Goal: Information Seeking & Learning: Learn about a topic

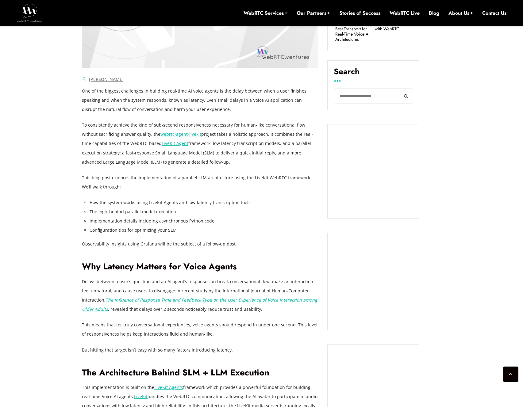
scroll to position [421, 0]
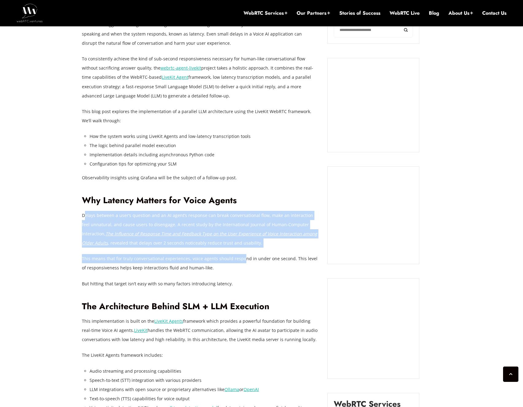
drag, startPoint x: 85, startPoint y: 215, endPoint x: 243, endPoint y: 272, distance: 167.6
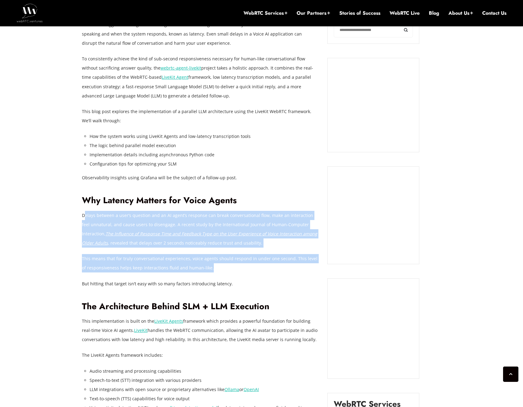
click at [243, 272] on p "This means that for truly conversational experiences, voice agents should respo…" at bounding box center [200, 263] width 236 height 18
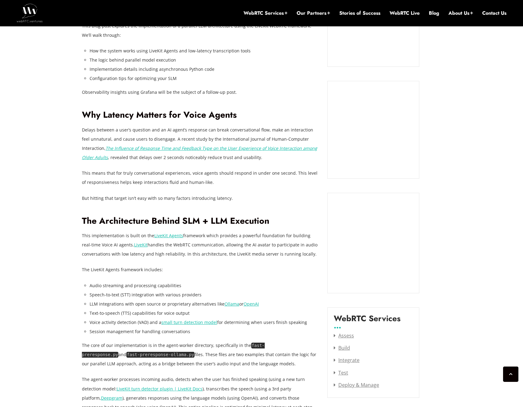
scroll to position [626, 0]
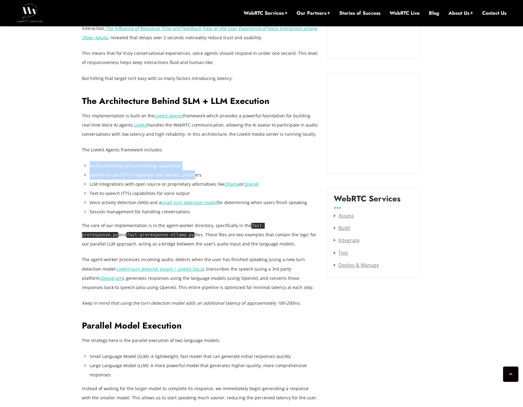
drag, startPoint x: 89, startPoint y: 165, endPoint x: 191, endPoint y: 172, distance: 102.1
click at [191, 172] on li "Speech-to-text (STT) integration with various providers" at bounding box center [204, 175] width 229 height 9
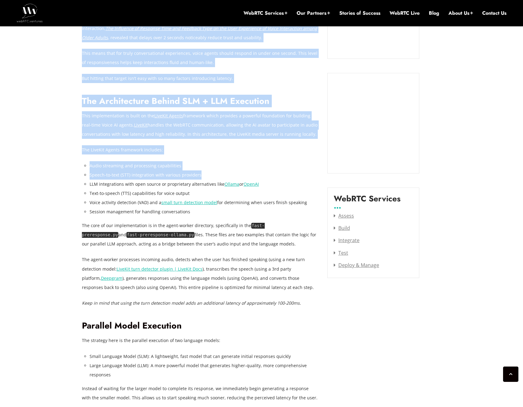
drag, startPoint x: 207, startPoint y: 172, endPoint x: 80, endPoint y: 145, distance: 130.3
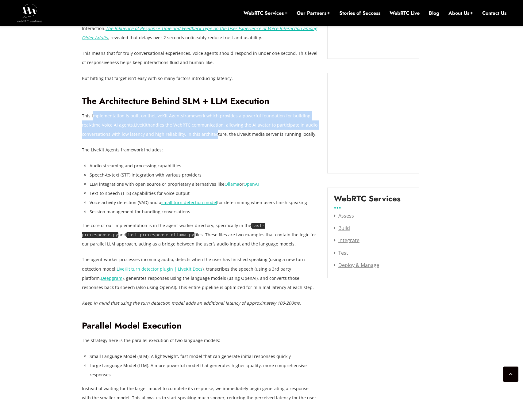
drag, startPoint x: 92, startPoint y: 119, endPoint x: 210, endPoint y: 131, distance: 118.4
click at [210, 131] on p "This implementation is built on the LiveKit Agents framework which provides a p…" at bounding box center [200, 125] width 236 height 28
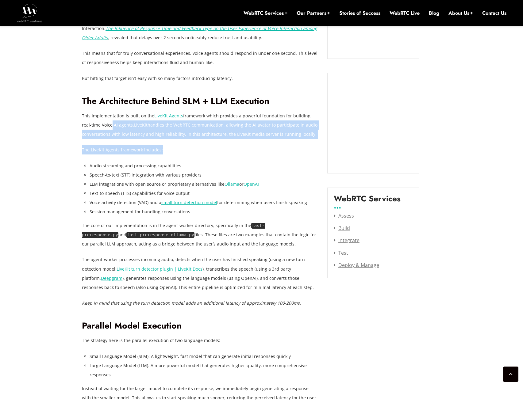
drag, startPoint x: 218, startPoint y: 146, endPoint x: 98, endPoint y: 123, distance: 121.2
click at [98, 123] on p "This implementation is built on the LiveKit Agents framework which provides a p…" at bounding box center [200, 125] width 236 height 28
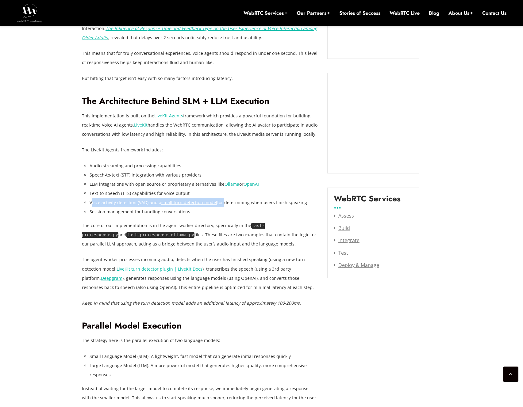
drag, startPoint x: 97, startPoint y: 199, endPoint x: 222, endPoint y: 198, distance: 125.5
click at [222, 198] on li "Voice activity detection (VAD) and a small turn detection model for determining…" at bounding box center [204, 202] width 229 height 9
click at [222, 190] on li "Text-to-speech (TTS) capabilities for voice output" at bounding box center [204, 193] width 229 height 9
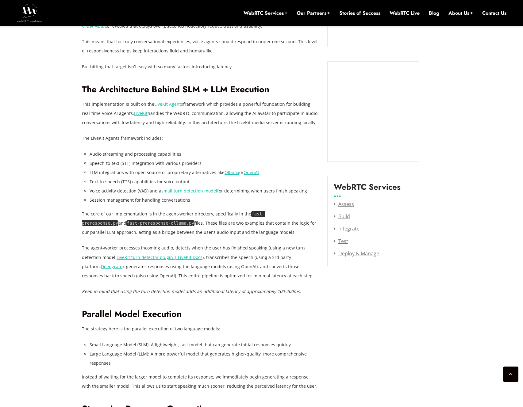
scroll to position [647, 0]
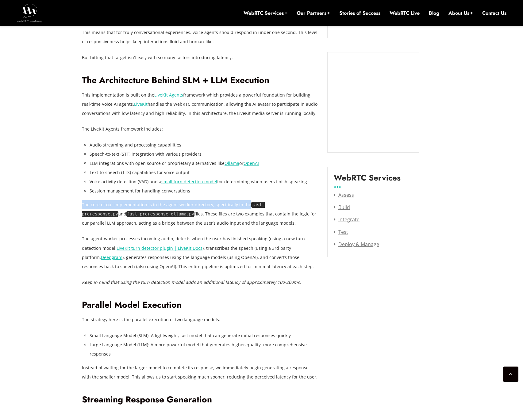
drag, startPoint x: 82, startPoint y: 205, endPoint x: 246, endPoint y: 207, distance: 163.8
click at [246, 207] on p "The core of our implementation is in the agent-worker directory, specifically i…" at bounding box center [200, 214] width 236 height 28
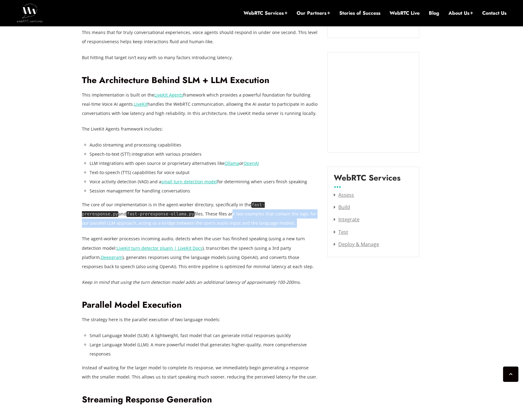
drag, startPoint x: 186, startPoint y: 215, endPoint x: 272, endPoint y: 228, distance: 87.2
drag, startPoint x: 273, startPoint y: 223, endPoint x: 84, endPoint y: 207, distance: 189.7
click at [84, 207] on p "The core of our implementation is in the agent-worker directory, specifically i…" at bounding box center [200, 214] width 236 height 28
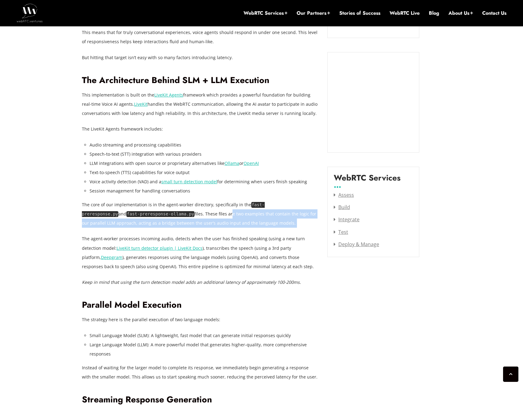
click at [84, 207] on p "The core of our implementation is in the agent-worker directory, specifically i…" at bounding box center [200, 214] width 236 height 28
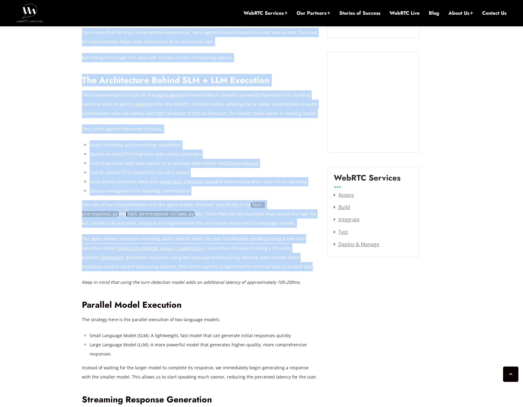
drag, startPoint x: 79, startPoint y: 240, endPoint x: 240, endPoint y: 268, distance: 162.8
click at [240, 268] on p "The agent-worker processes incoming audio, detects when the user has finished s…" at bounding box center [200, 252] width 236 height 37
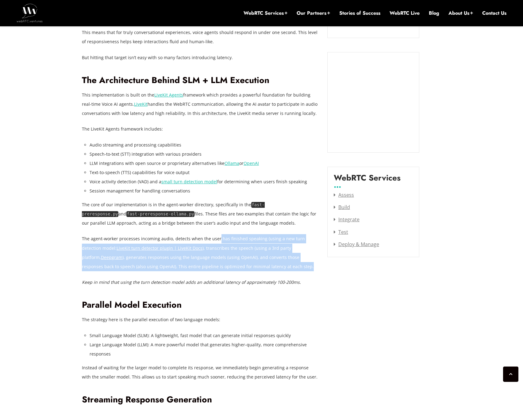
drag, startPoint x: 246, startPoint y: 268, endPoint x: 217, endPoint y: 239, distance: 41.0
click at [217, 239] on p "The agent-worker processes incoming audio, detects when the user has finished s…" at bounding box center [200, 252] width 236 height 37
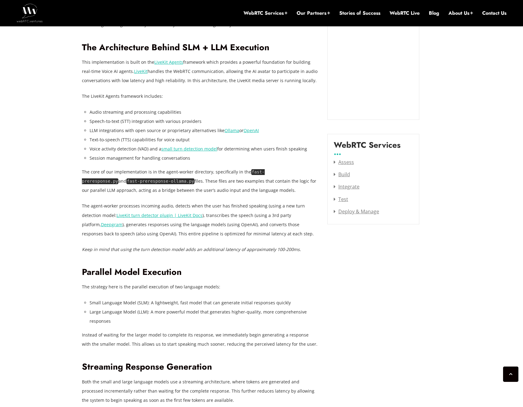
scroll to position [721, 0]
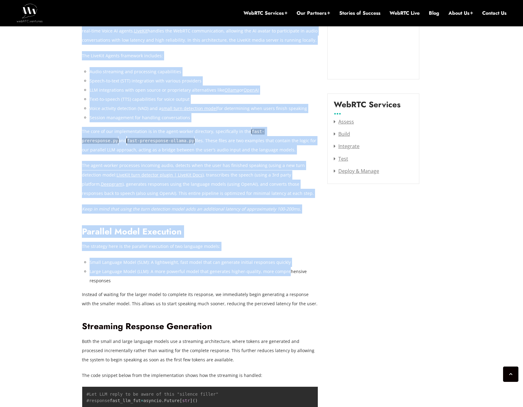
drag, startPoint x: 80, startPoint y: 262, endPoint x: 284, endPoint y: 270, distance: 204.2
click at [283, 270] on li "Large Language Model (LLM): A more powerful model that generates higher-quality…" at bounding box center [204, 276] width 229 height 18
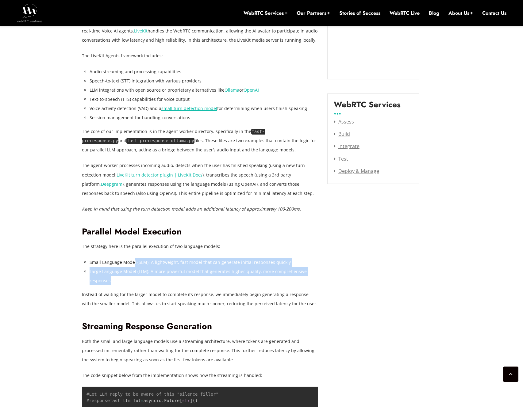
drag, startPoint x: 267, startPoint y: 281, endPoint x: 133, endPoint y: 265, distance: 135.1
click at [133, 265] on ul "Small Language Model (SLM): A lightweight, fast model that can generate initial…" at bounding box center [204, 272] width 229 height 28
click at [133, 265] on li "Small Language Model (SLM): A lightweight, fast model that can generate initial…" at bounding box center [204, 262] width 229 height 9
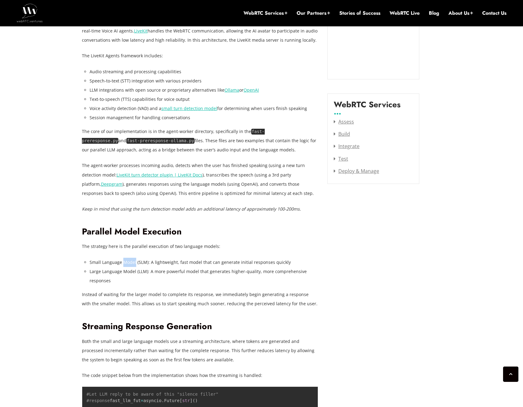
click at [133, 265] on li "Small Language Model (SLM): A lightweight, fast model that can generate initial…" at bounding box center [204, 262] width 229 height 9
click at [136, 265] on li "Small Language Model (SLM): A lightweight, fast model that can generate initial…" at bounding box center [204, 262] width 229 height 9
drag, startPoint x: 132, startPoint y: 268, endPoint x: 138, endPoint y: 281, distance: 13.7
click at [138, 281] on li "Large Language Model (LLM): A more powerful model that generates higher-quality…" at bounding box center [204, 276] width 229 height 18
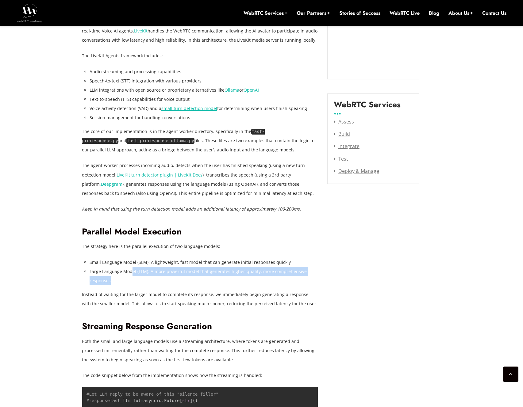
click at [138, 281] on li "Large Language Model (LLM): A more powerful model that generates higher-quality…" at bounding box center [204, 276] width 229 height 18
drag, startPoint x: 138, startPoint y: 281, endPoint x: 85, endPoint y: 270, distance: 53.5
click at [90, 270] on li "Large Language Model (LLM): A more powerful model that generates higher-quality…" at bounding box center [204, 276] width 229 height 18
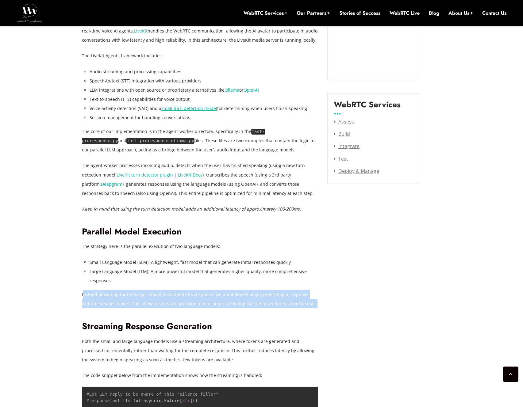
drag, startPoint x: 83, startPoint y: 293, endPoint x: 299, endPoint y: 304, distance: 216.3
click at [299, 304] on p "Instead of waiting for the larger model to complete its response, we immediatel…" at bounding box center [200, 299] width 236 height 18
drag, startPoint x: 313, startPoint y: 303, endPoint x: 85, endPoint y: 290, distance: 227.7
click at [85, 290] on p "Instead of waiting for the larger model to complete its response, we immediatel…" at bounding box center [200, 299] width 236 height 18
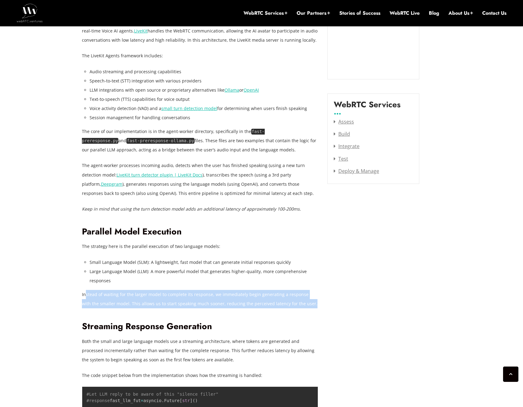
click at [85, 290] on p "Instead of waiting for the larger model to complete its response, we immediatel…" at bounding box center [200, 299] width 236 height 18
drag, startPoint x: 85, startPoint y: 290, endPoint x: 305, endPoint y: 306, distance: 220.6
click at [305, 306] on p "Instead of waiting for the larger model to complete its response, we immediatel…" at bounding box center [200, 299] width 236 height 18
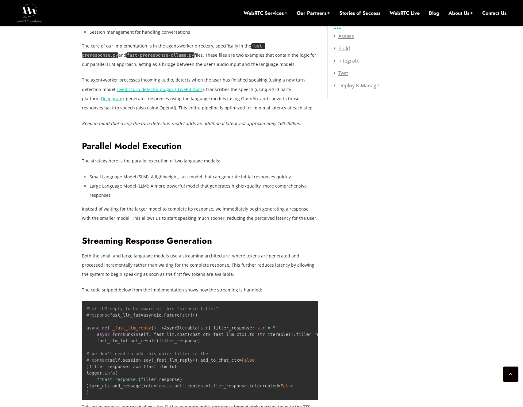
scroll to position [809, 0]
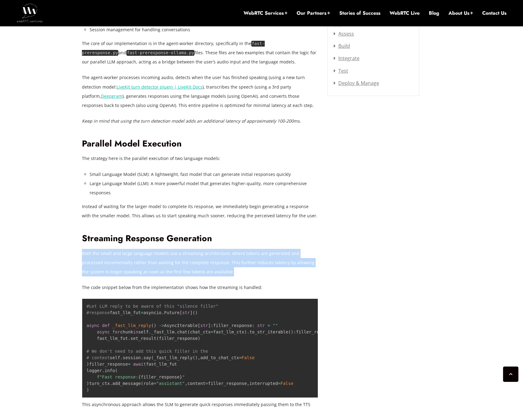
drag, startPoint x: 83, startPoint y: 253, endPoint x: 222, endPoint y: 270, distance: 140.3
click at [222, 270] on p "Both the small and large language models use a streaming architecture, where to…" at bounding box center [200, 263] width 236 height 28
drag, startPoint x: 223, startPoint y: 270, endPoint x: 82, endPoint y: 255, distance: 141.3
click at [82, 255] on p "Both the small and large language models use a streaming architecture, where to…" at bounding box center [200, 263] width 236 height 28
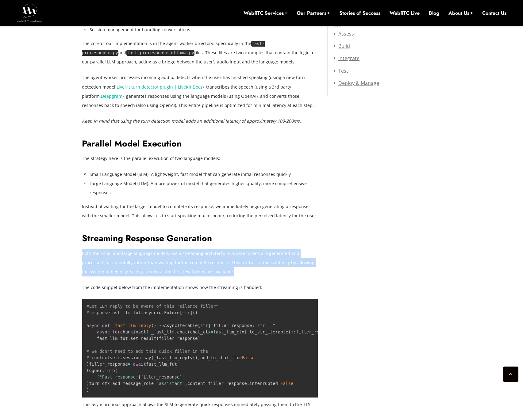
click at [82, 255] on p "Both the small and large language models use a streaming architecture, where to…" at bounding box center [200, 263] width 236 height 28
drag, startPoint x: 82, startPoint y: 255, endPoint x: 240, endPoint y: 269, distance: 158.1
click at [240, 270] on p "Both the small and large language models use a streaming architecture, where to…" at bounding box center [200, 263] width 236 height 28
click at [240, 269] on p "Both the small and large language models use a streaming architecture, where to…" at bounding box center [200, 263] width 236 height 28
drag, startPoint x: 240, startPoint y: 269, endPoint x: 94, endPoint y: 257, distance: 145.9
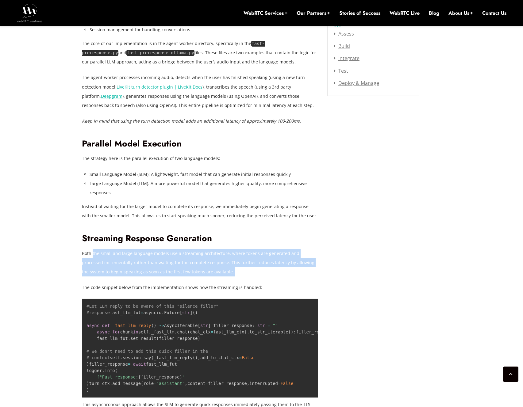
click at [94, 257] on p "Both the small and large language models use a streaming architecture, where to…" at bounding box center [200, 263] width 236 height 28
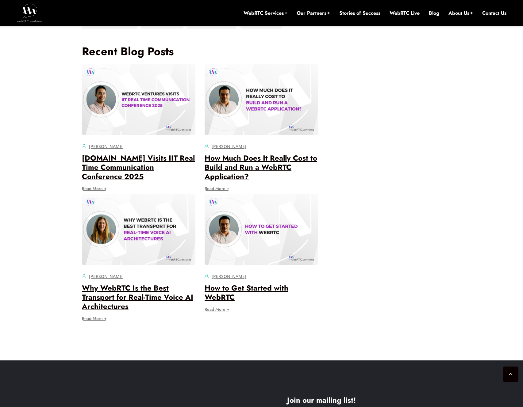
scroll to position [2491, 0]
